Goal: Task Accomplishment & Management: Manage account settings

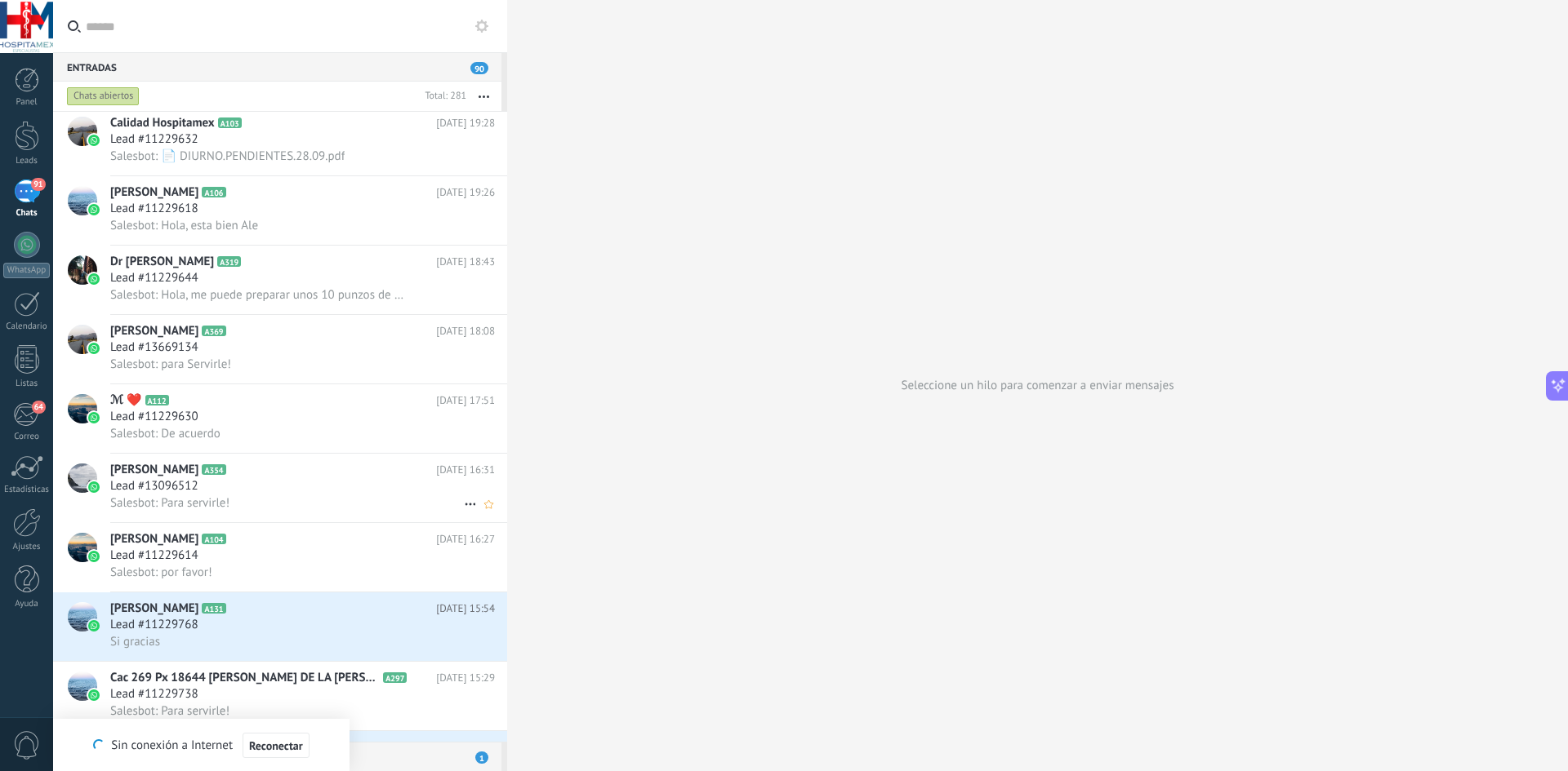
scroll to position [572, 0]
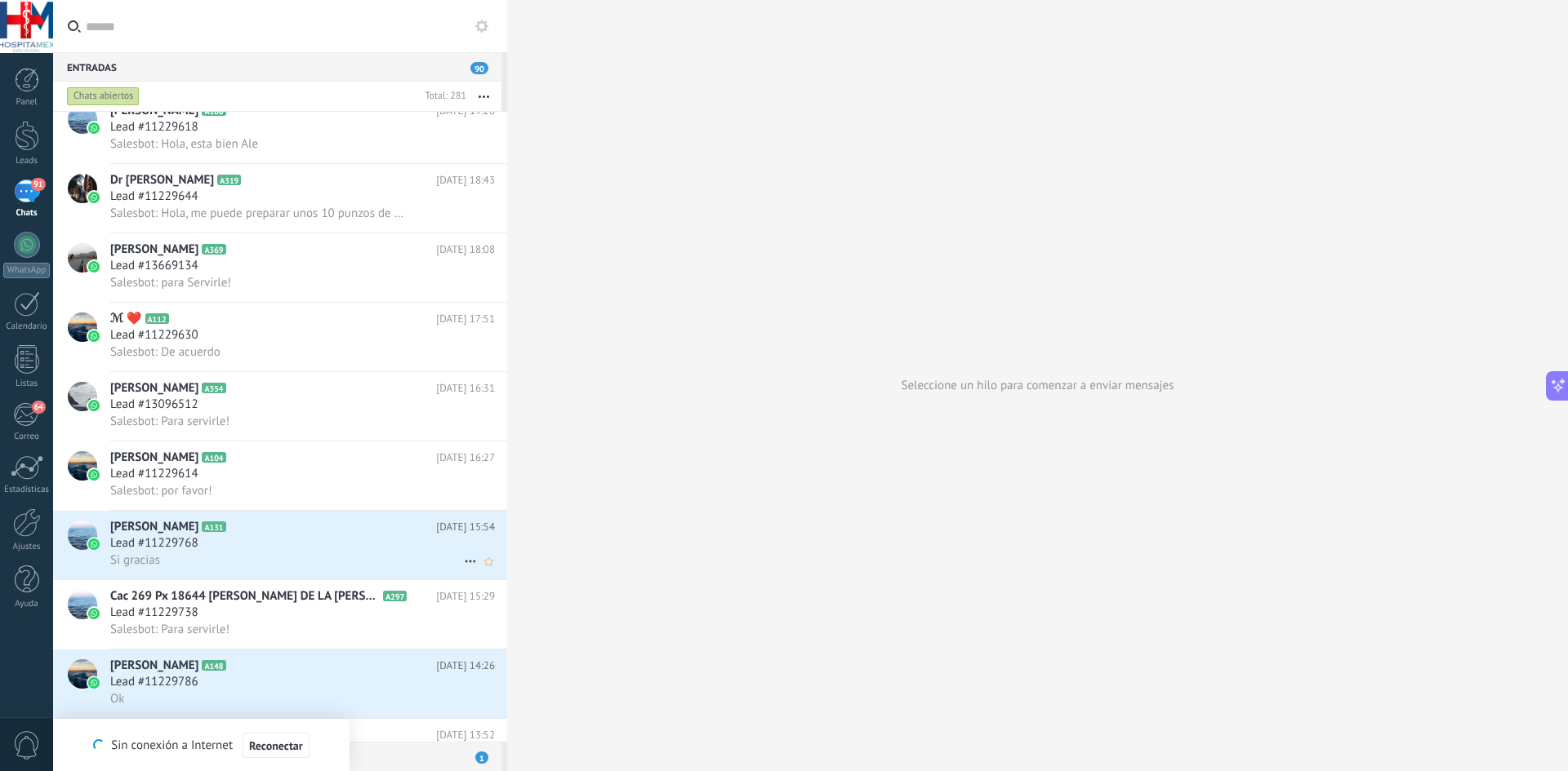
click at [260, 544] on div "Lead #11229768" at bounding box center [302, 543] width 384 height 16
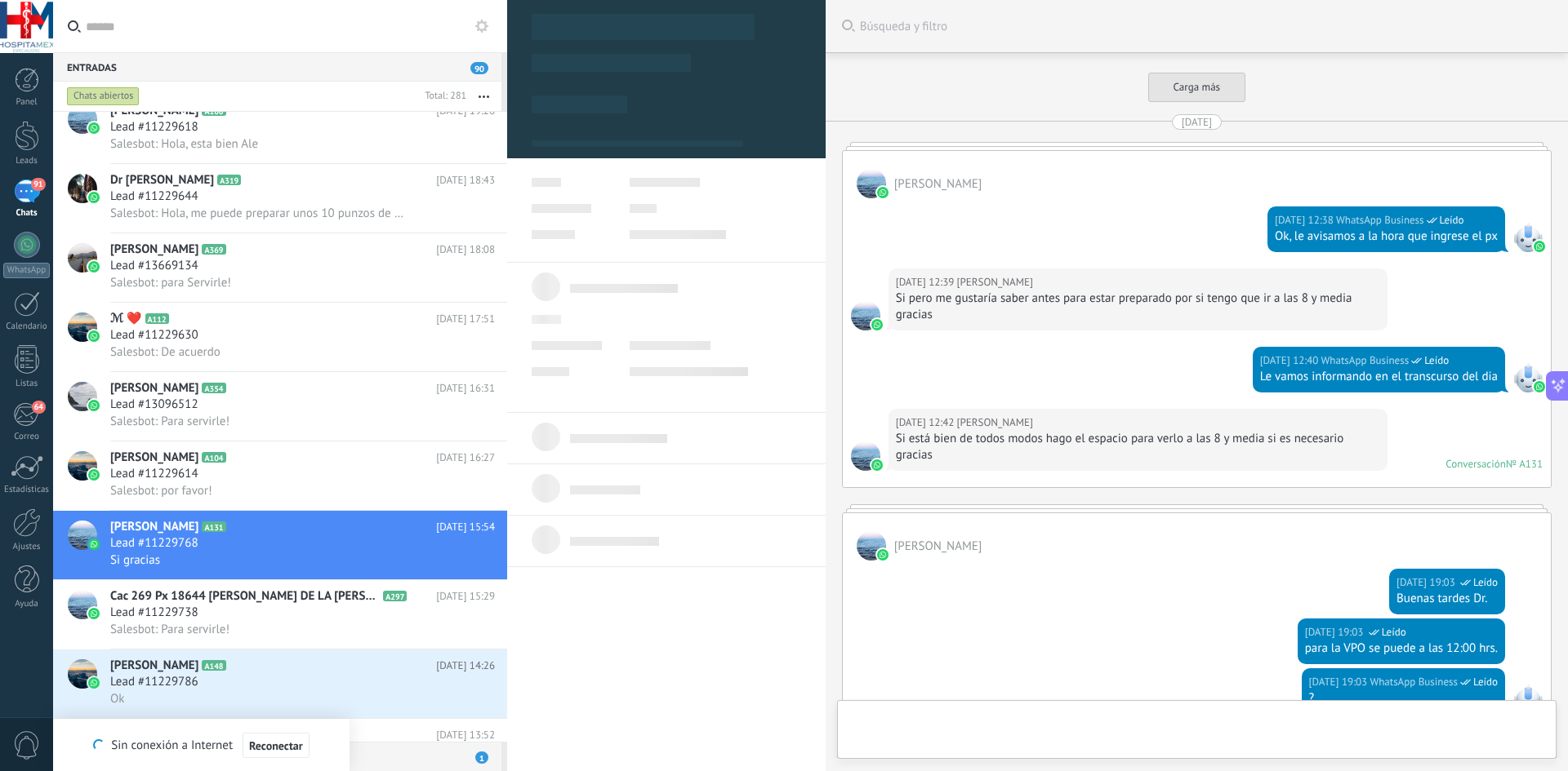
scroll to position [4250, 0]
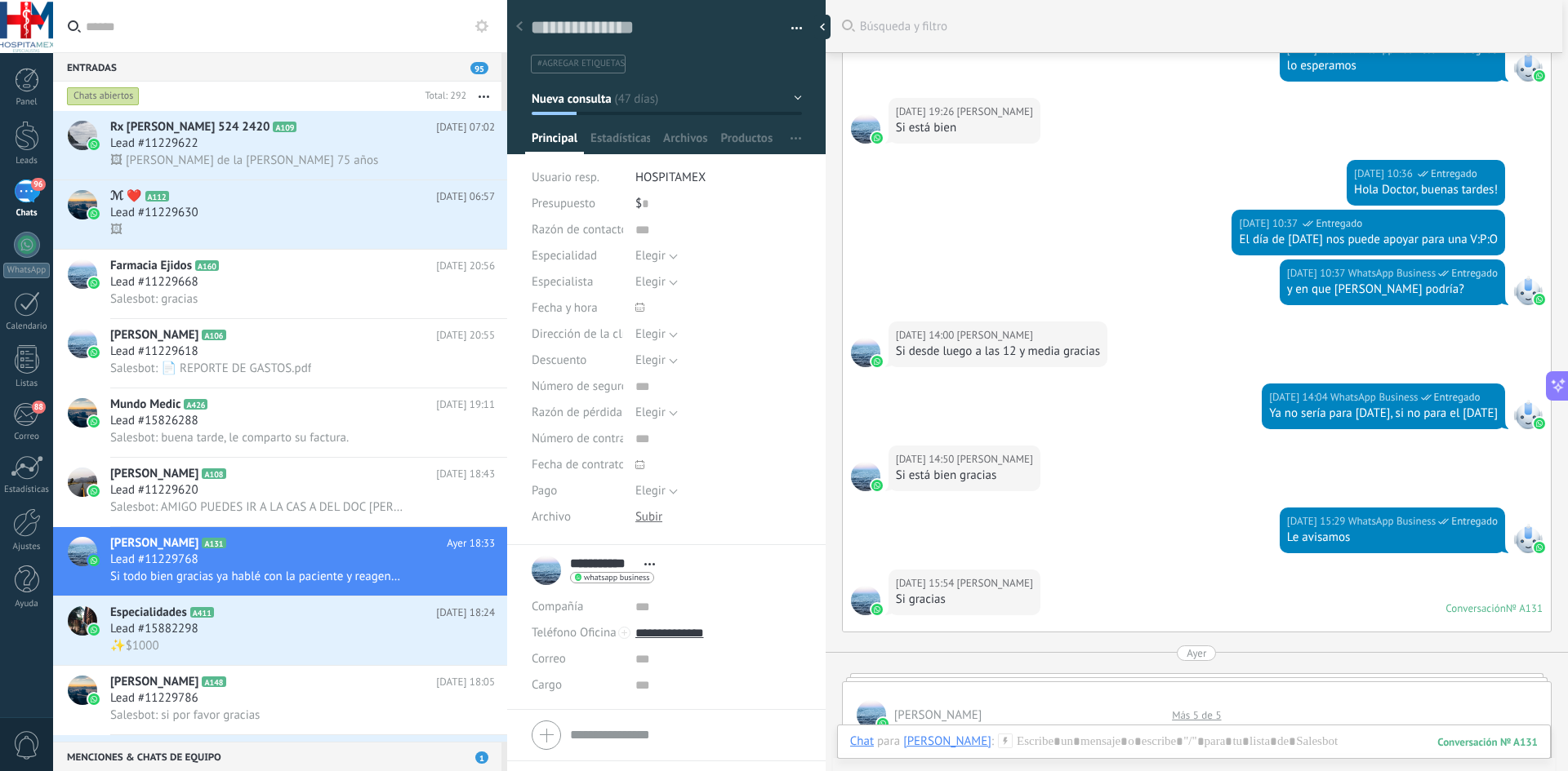
scroll to position [3189, 0]
